Goal: Task Accomplishment & Management: Manage account settings

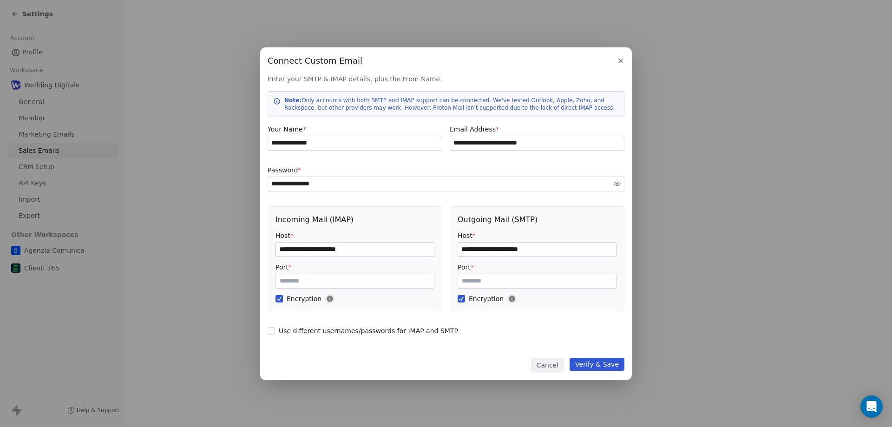
click at [546, 363] on button "Cancel" at bounding box center [547, 365] width 33 height 15
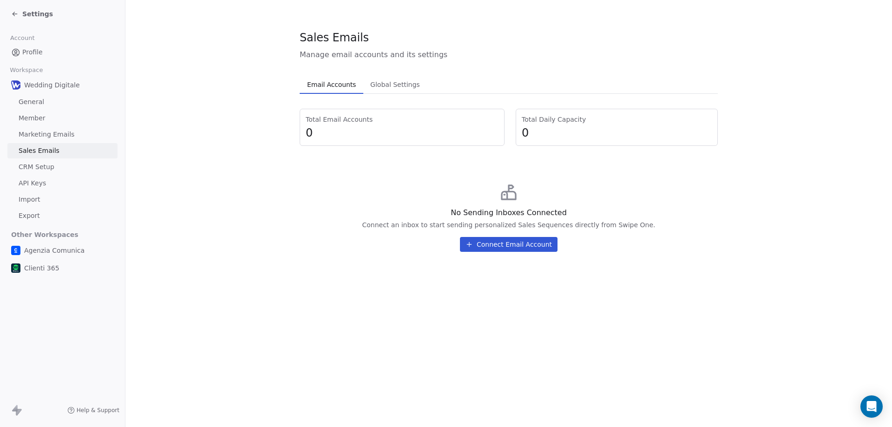
click at [39, 149] on span "Sales Emails" at bounding box center [39, 151] width 41 height 10
click at [35, 14] on span "Settings" at bounding box center [37, 13] width 31 height 9
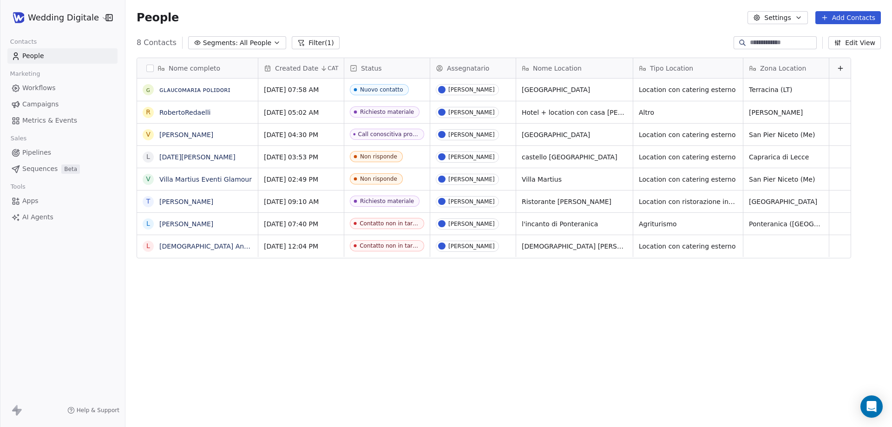
scroll to position [368, 760]
click at [185, 113] on link "RobertoRedaelli" at bounding box center [184, 112] width 51 height 7
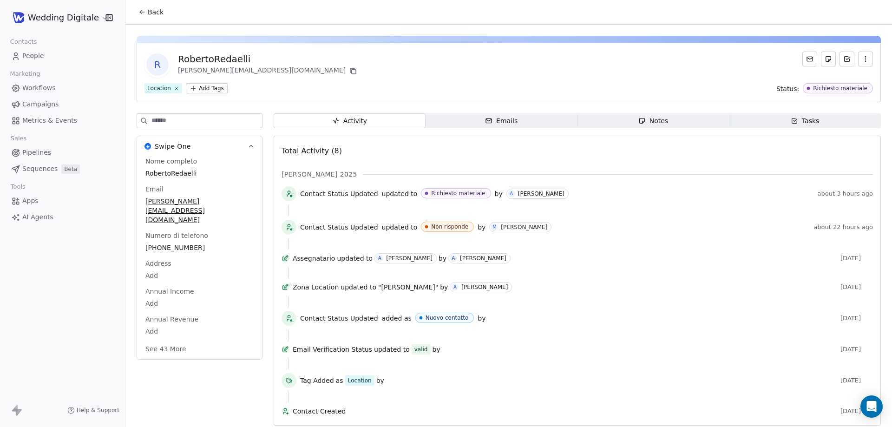
click at [179, 202] on span "[PERSON_NAME][EMAIL_ADDRESS][DOMAIN_NAME]" at bounding box center [199, 211] width 108 height 28
click at [204, 202] on span "[PERSON_NAME][EMAIL_ADDRESS][DOMAIN_NAME]" at bounding box center [199, 211] width 107 height 28
click at [190, 204] on input "**********" at bounding box center [196, 207] width 100 height 19
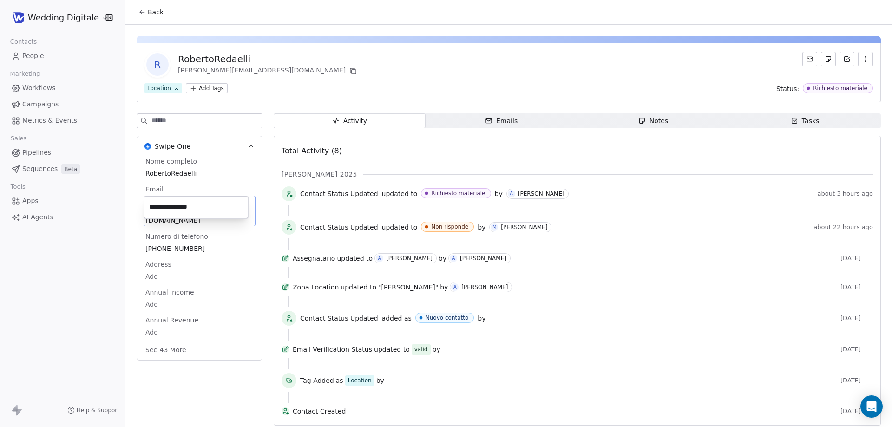
click at [190, 204] on input "**********" at bounding box center [196, 207] width 100 height 19
click at [99, 249] on html "**********" at bounding box center [446, 213] width 892 height 427
click at [647, 124] on div "Notes" at bounding box center [653, 121] width 30 height 10
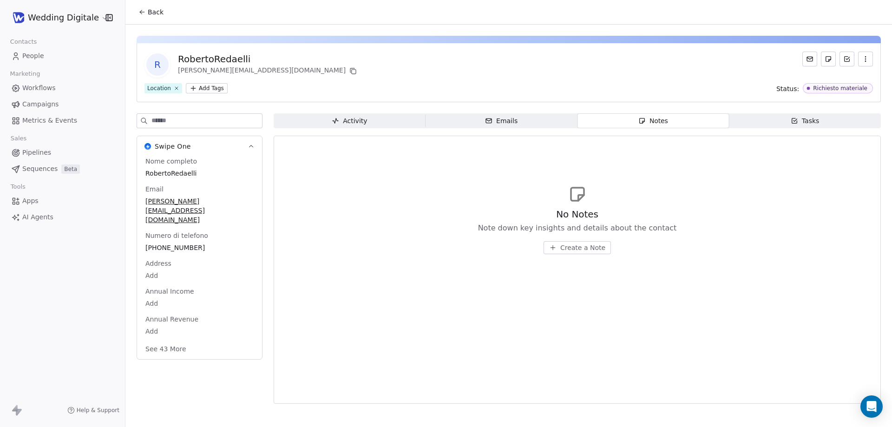
click at [570, 246] on span "Create a Note" at bounding box center [582, 247] width 45 height 9
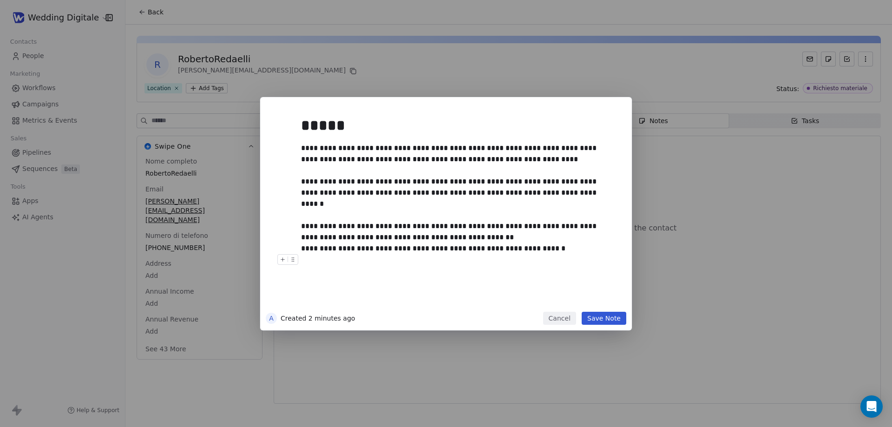
click at [605, 317] on button "Save Note" at bounding box center [604, 318] width 45 height 13
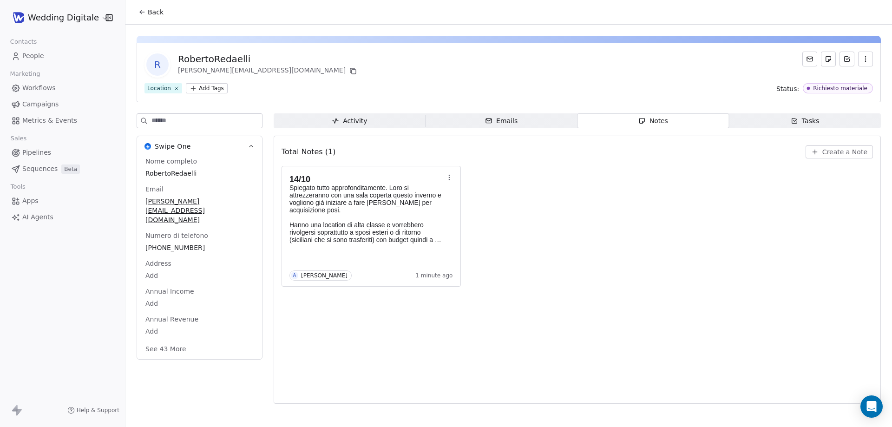
click at [160, 12] on span "Back" at bounding box center [156, 11] width 16 height 9
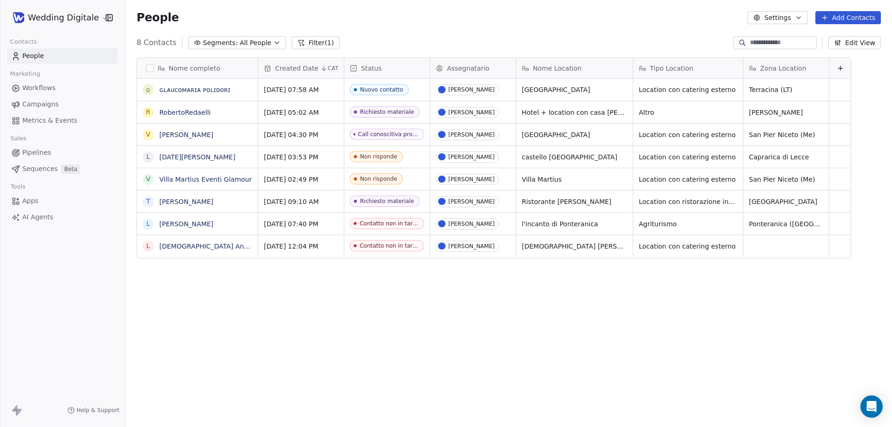
scroll to position [368, 760]
click at [571, 113] on span "Hotel + location con casa [PERSON_NAME]" at bounding box center [577, 114] width 111 height 19
click at [571, 113] on textarea "**********" at bounding box center [584, 115] width 134 height 29
type textarea "*****"
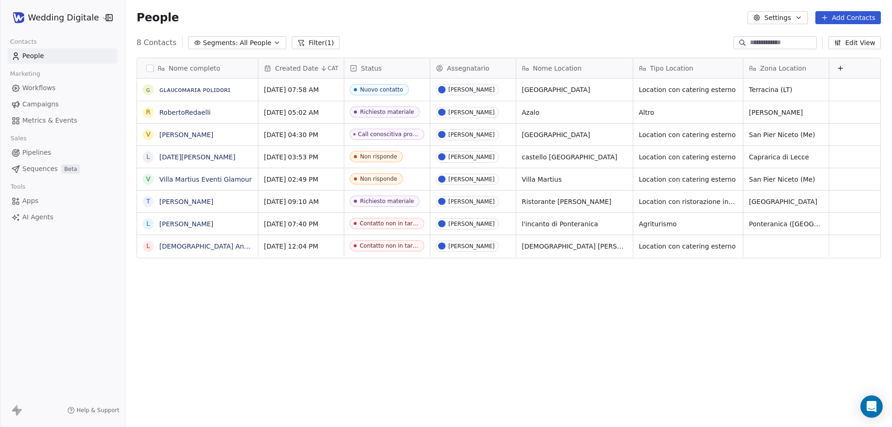
click at [861, 43] on button "Edit View" at bounding box center [855, 42] width 53 height 13
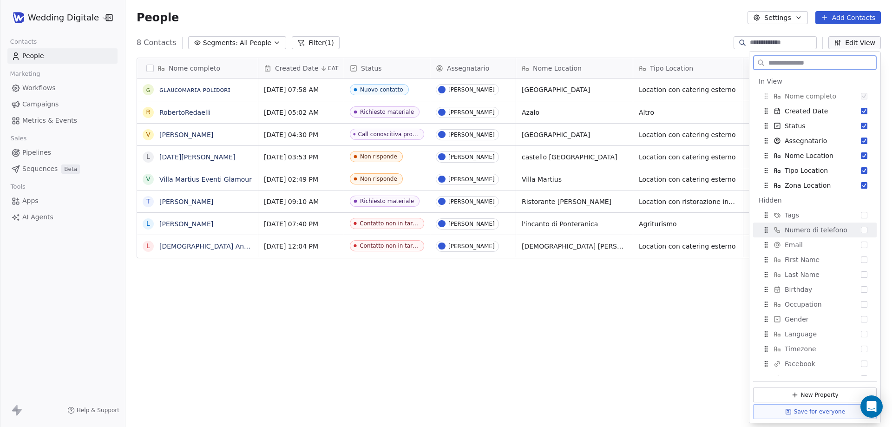
click at [803, 228] on span "Numero di telefono" at bounding box center [816, 229] width 63 height 9
drag, startPoint x: 768, startPoint y: 195, endPoint x: 767, endPoint y: 121, distance: 73.9
click at [767, 121] on div "Numero di telefono" at bounding box center [814, 126] width 116 height 15
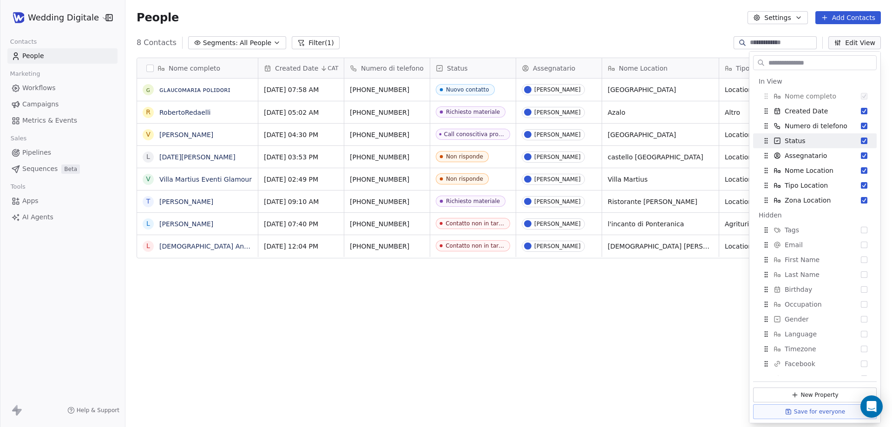
click at [507, 300] on div "Nome completo ɢ ɢʟᴀᴜᴄᴏᴍᴀʀɪᴀ ᴘᴏʟɪᴅᴏʀɪ R RobertoRedaelli V [PERSON_NAME] L [DATE]…" at bounding box center [508, 238] width 767 height 376
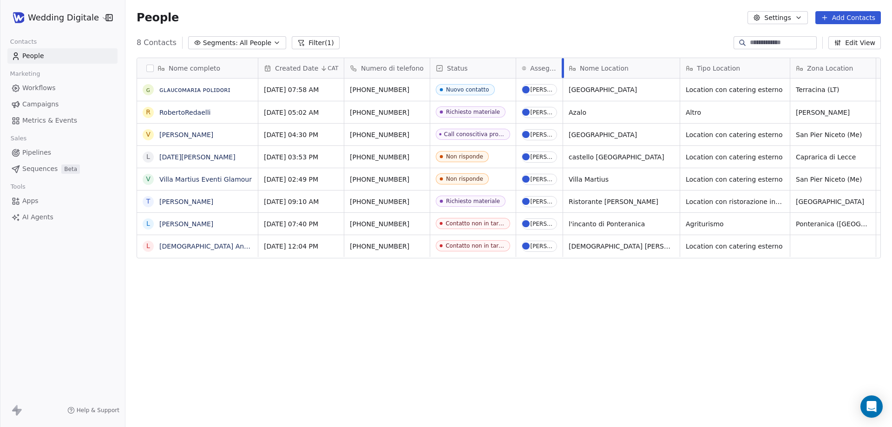
drag, startPoint x: 601, startPoint y: 69, endPoint x: 562, endPoint y: 69, distance: 39.0
click at [562, 69] on div at bounding box center [563, 68] width 2 height 20
click at [318, 45] on button "Filter (1)" at bounding box center [316, 42] width 48 height 13
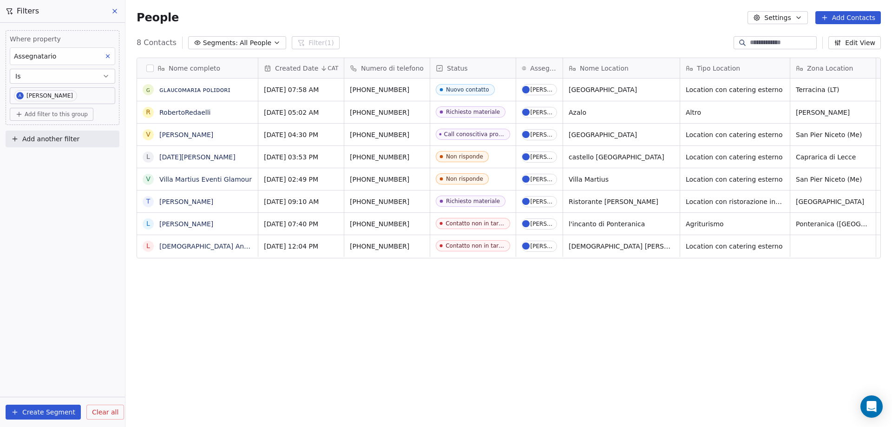
click at [260, 38] on span "All People" at bounding box center [256, 43] width 32 height 10
click at [238, 103] on span "Create New Segment" at bounding box center [241, 104] width 69 height 10
click at [48, 410] on button "Create Segment" at bounding box center [43, 412] width 75 height 15
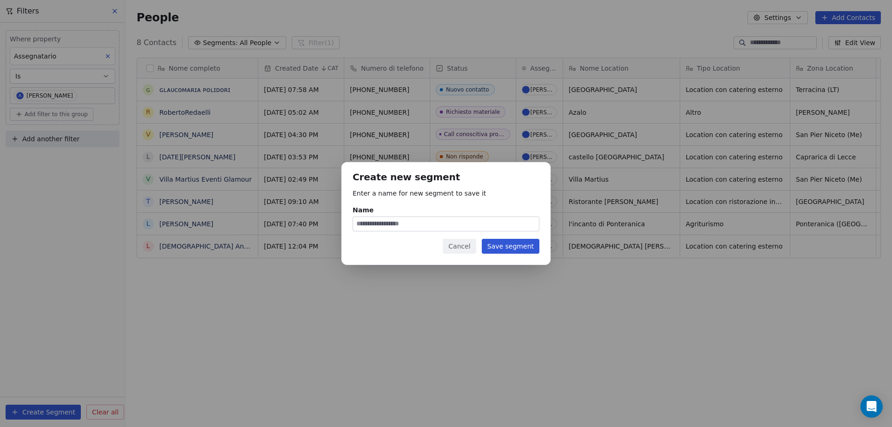
click at [386, 229] on input "Name" at bounding box center [446, 224] width 186 height 14
type input "**********"
click at [514, 244] on button "Save segment" at bounding box center [511, 246] width 58 height 15
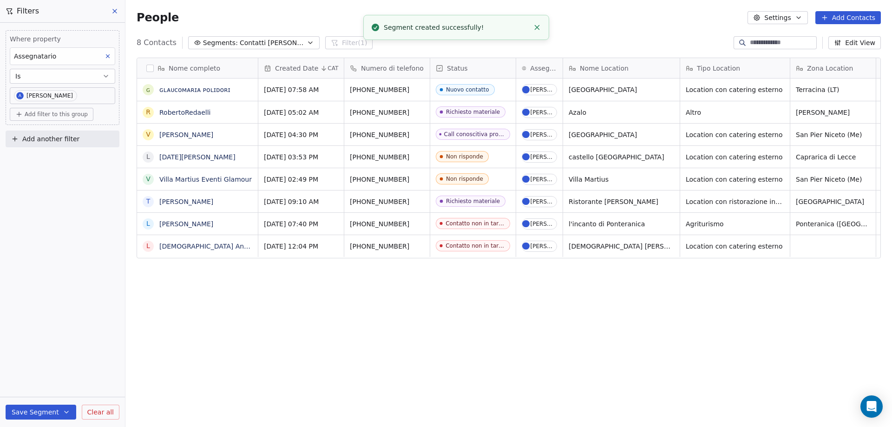
click at [272, 42] on span "Contatti [PERSON_NAME]" at bounding box center [272, 43] width 65 height 10
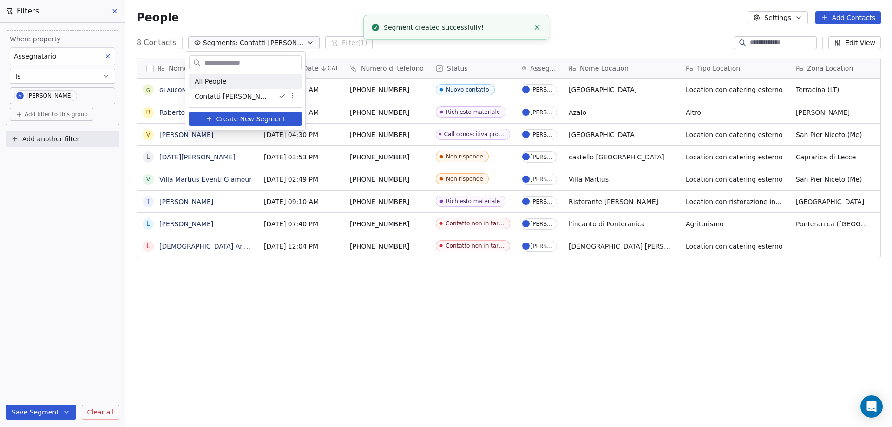
click at [232, 80] on div "All People" at bounding box center [245, 81] width 112 height 15
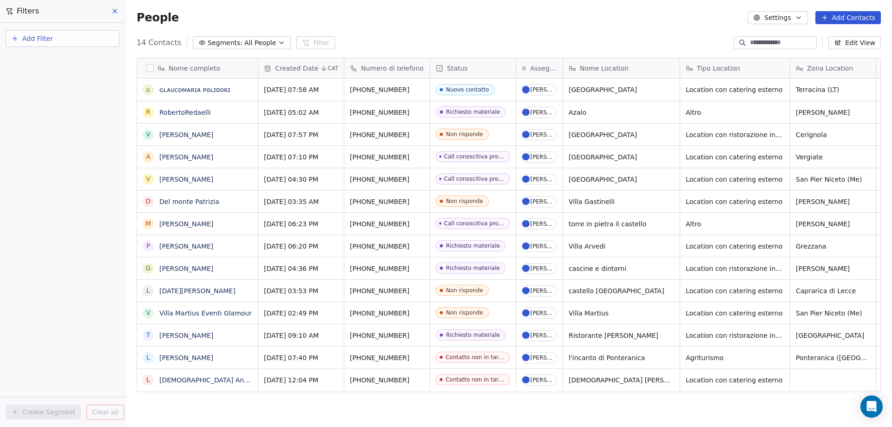
click at [232, 38] on span "Segments:" at bounding box center [225, 43] width 35 height 10
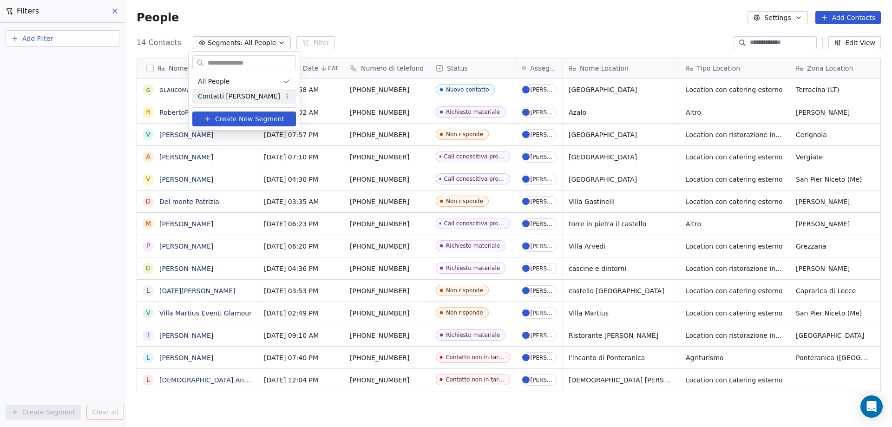
click at [238, 102] on div "Contatti [PERSON_NAME]" at bounding box center [244, 96] width 104 height 15
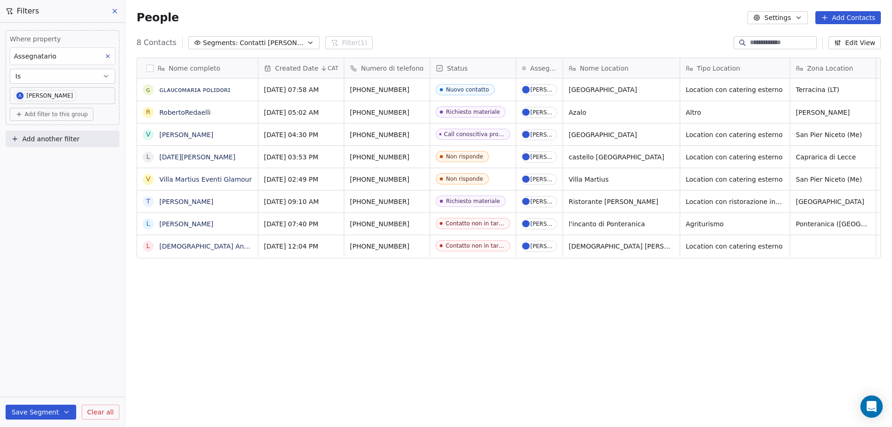
click at [113, 13] on icon at bounding box center [115, 11] width 4 height 4
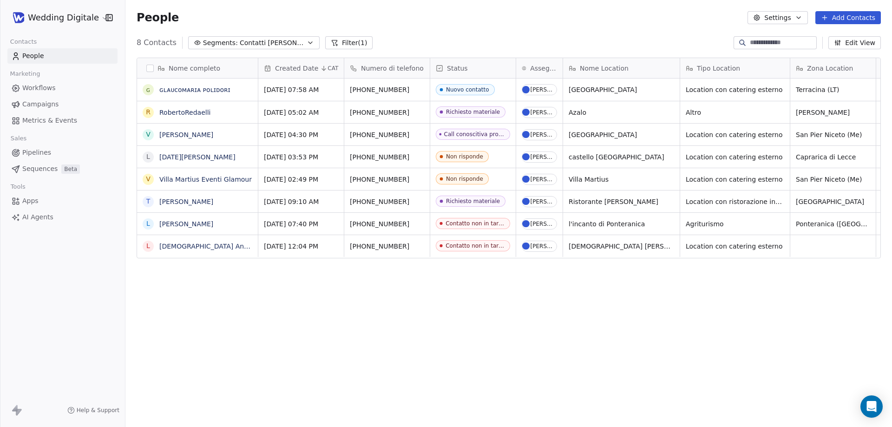
click at [240, 40] on span "Contatti [PERSON_NAME]" at bounding box center [272, 43] width 65 height 10
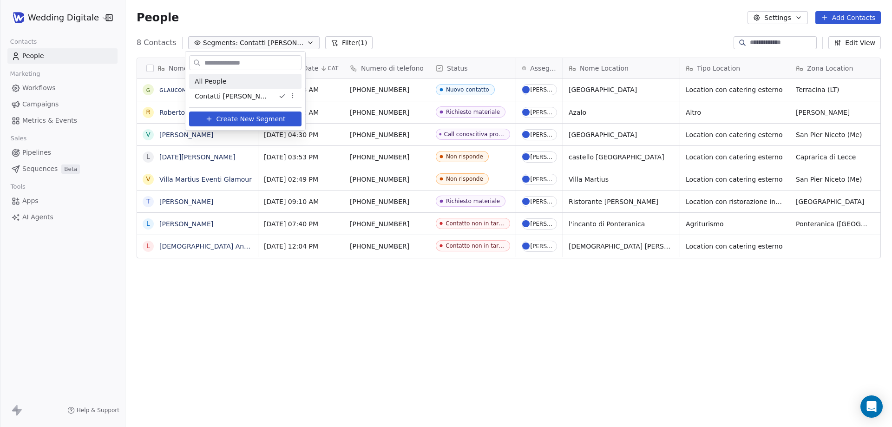
click at [225, 79] on div "All People" at bounding box center [245, 81] width 112 height 15
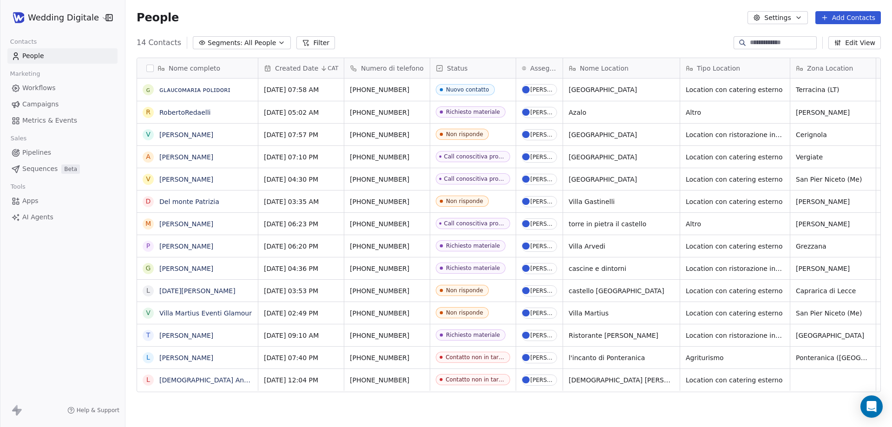
click at [233, 44] on span "Segments:" at bounding box center [225, 43] width 35 height 10
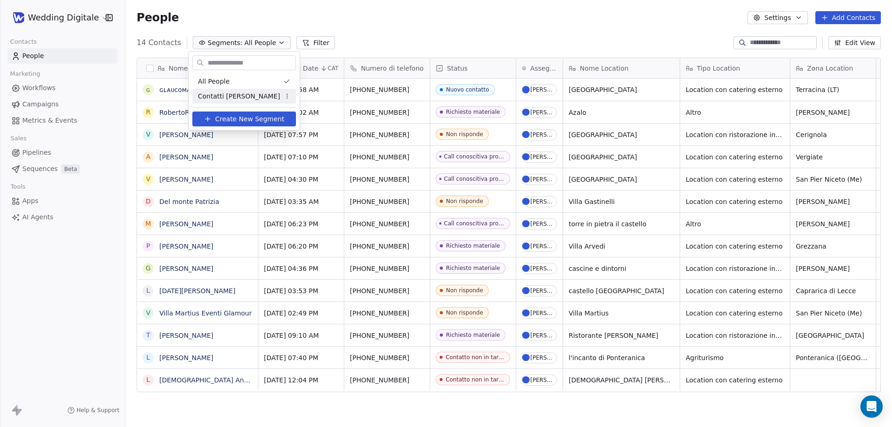
click at [229, 96] on span "Contatti [PERSON_NAME]" at bounding box center [239, 97] width 82 height 10
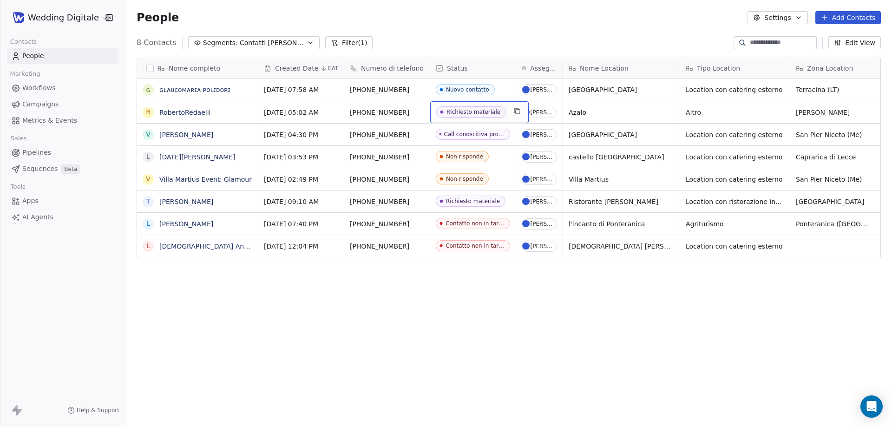
click at [467, 114] on div "Richiesto materiale" at bounding box center [474, 112] width 54 height 7
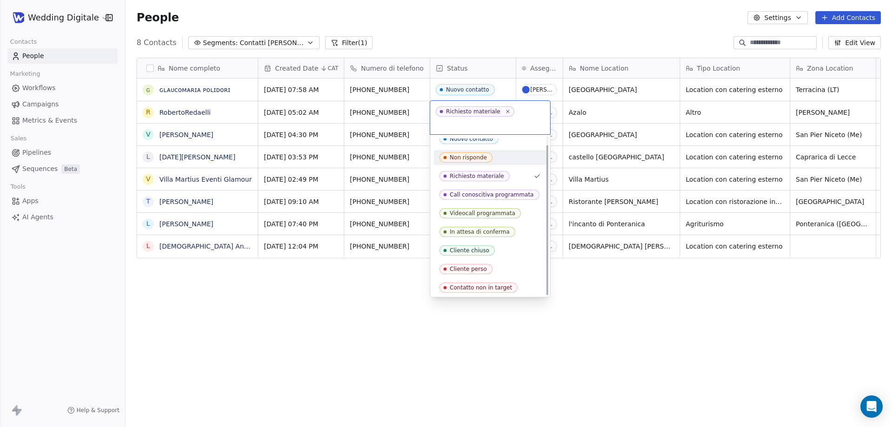
scroll to position [9, 0]
click at [336, 295] on html "Wedding Digitale Contacts People Marketing Workflows Campaigns Metrics & Events…" at bounding box center [446, 213] width 892 height 427
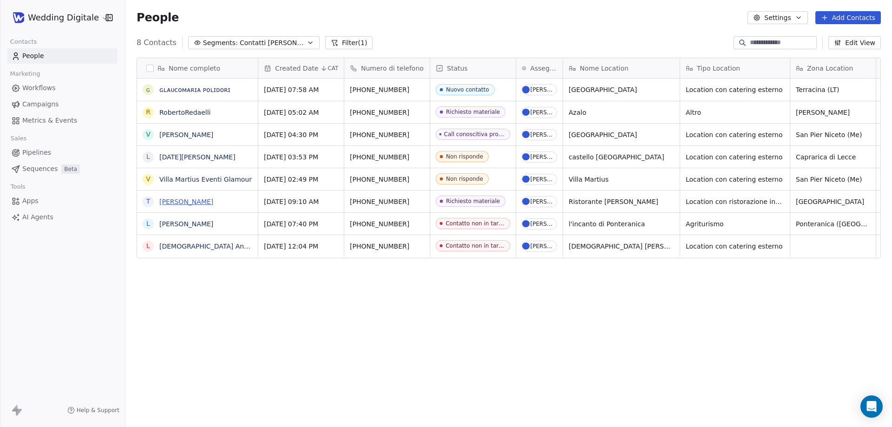
click at [186, 205] on link "[PERSON_NAME]" at bounding box center [186, 201] width 54 height 7
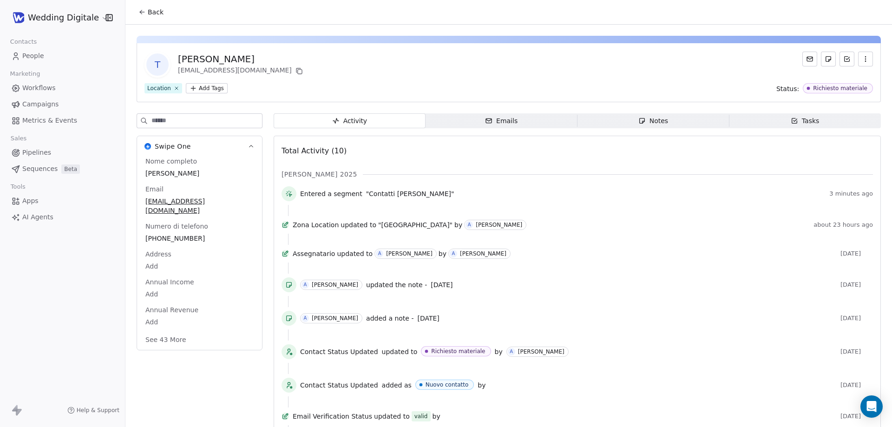
click at [179, 199] on span "[EMAIL_ADDRESS][DOMAIN_NAME]" at bounding box center [199, 206] width 108 height 19
click at [193, 200] on span "[EMAIL_ADDRESS][DOMAIN_NAME]" at bounding box center [199, 206] width 107 height 19
click at [185, 204] on input "**********" at bounding box center [196, 207] width 100 height 19
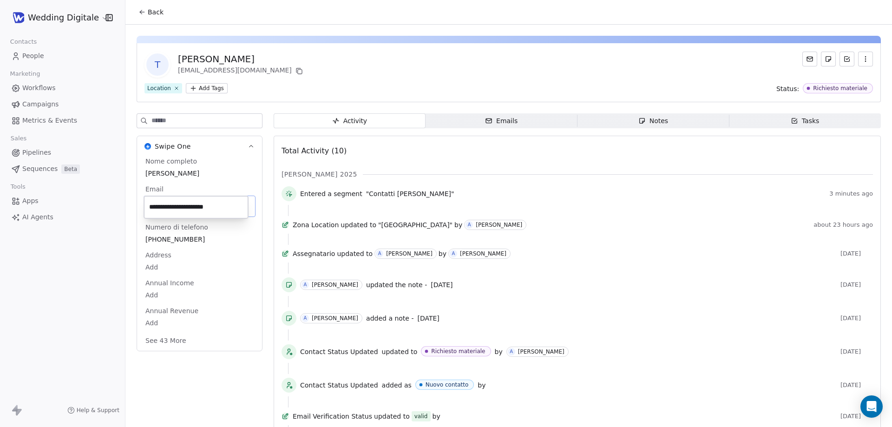
click at [185, 204] on input "**********" at bounding box center [196, 207] width 100 height 19
click at [199, 363] on html "Wedding Digitale Contacts People Marketing Workflows Campaigns Metrics & Events…" at bounding box center [446, 213] width 892 height 427
click at [143, 13] on icon at bounding box center [141, 11] width 7 height 7
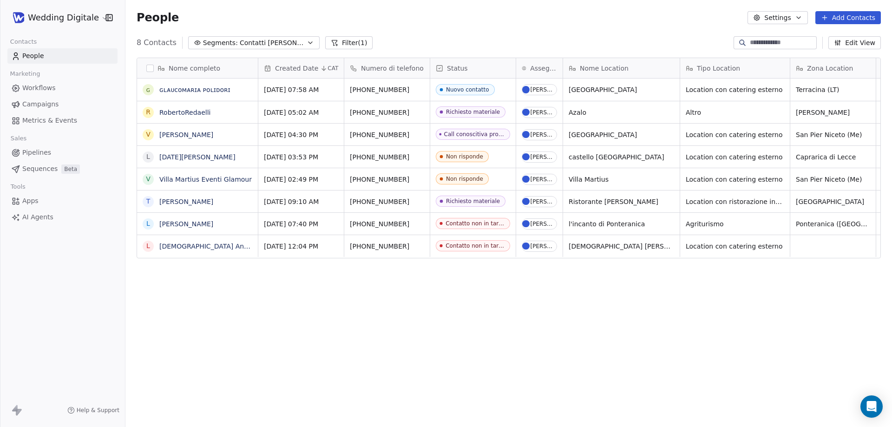
scroll to position [368, 760]
click at [219, 178] on link "Villa Martius Eventi Glamour" at bounding box center [205, 179] width 92 height 7
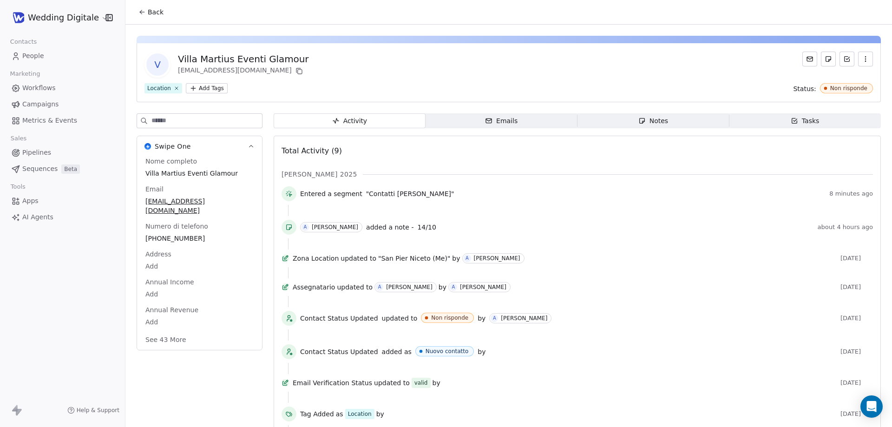
click at [150, 8] on span "Back" at bounding box center [156, 11] width 16 height 9
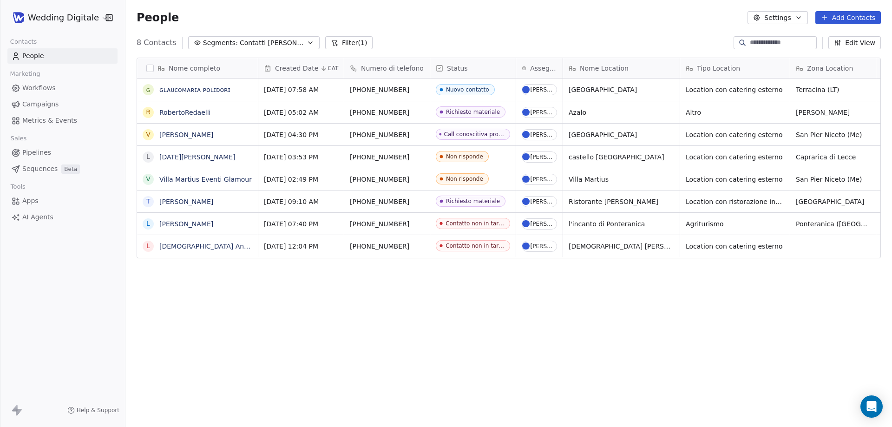
click at [354, 343] on div "Nome completo ɢ ɢʟᴀᴜᴄᴏᴍᴀʀɪᴀ ᴘᴏʟɪᴅᴏʀɪ R RobertoRedaelli V [PERSON_NAME] L [DATE]…" at bounding box center [508, 238] width 767 height 376
click at [314, 300] on div "Nome completo ɢ ɢʟᴀᴜᴄᴏᴍᴀʀɪᴀ ᴘᴏʟɪᴅᴏʀɪ R RobertoRedaelli V [PERSON_NAME] L [DATE]…" at bounding box center [508, 238] width 767 height 376
click at [214, 177] on link "Villa Martius Eventi Glamour" at bounding box center [205, 179] width 92 height 7
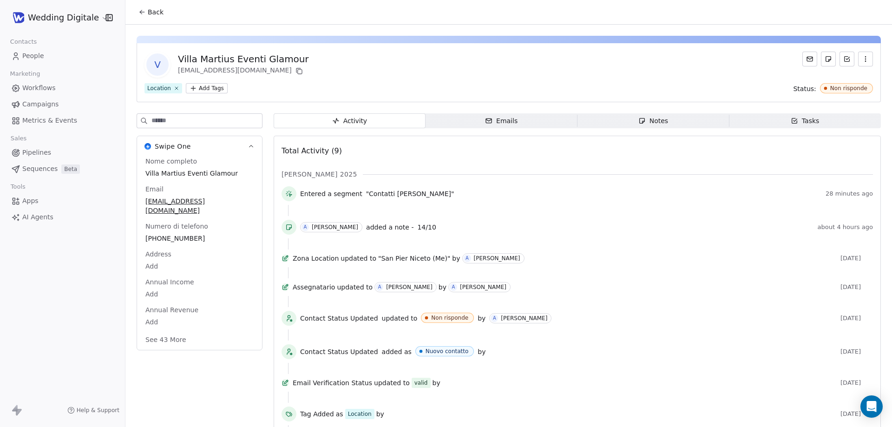
click at [641, 125] on div "Notes" at bounding box center [653, 121] width 30 height 10
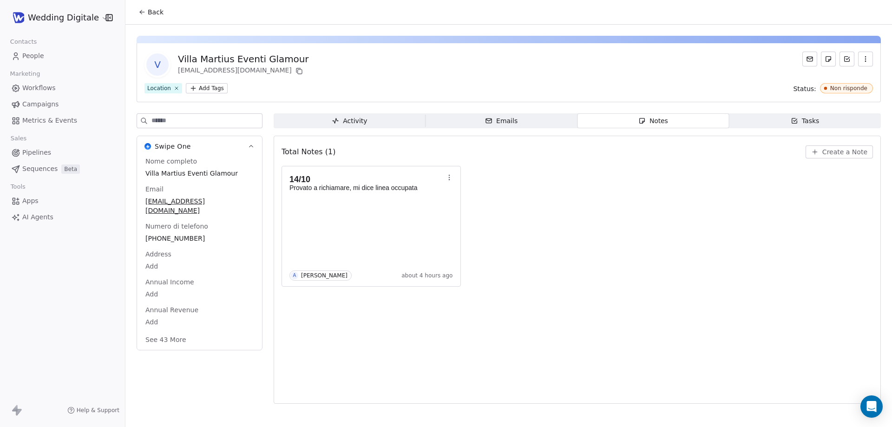
click at [553, 206] on div "14/10 Provato a richiamare, mi dice linea occupata A [PERSON_NAME] about 4 hour…" at bounding box center [578, 226] width 592 height 121
